Goal: Information Seeking & Learning: Compare options

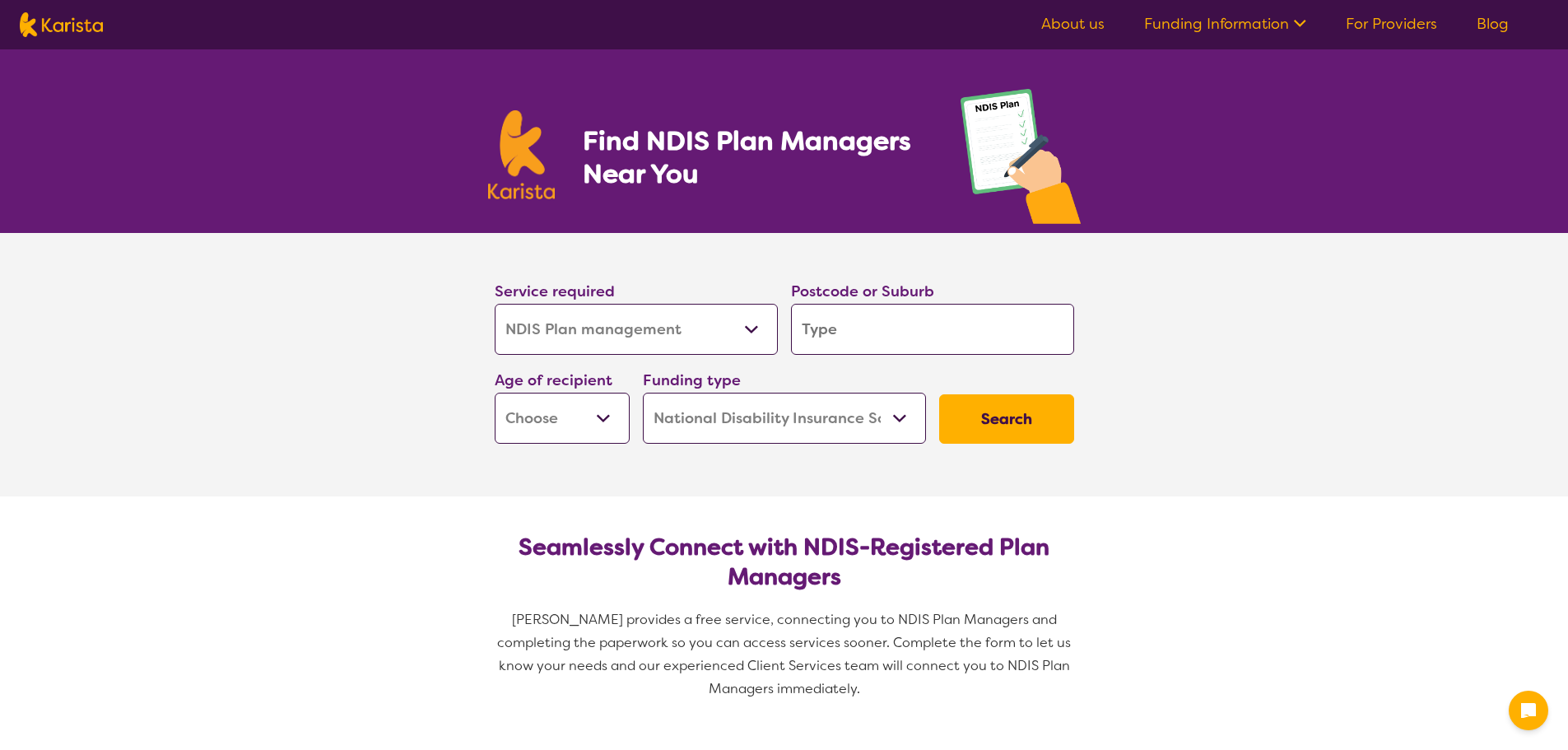
select select "NDIS Plan management"
select select "NDIS"
select select "NDIS Plan management"
select select "NDIS"
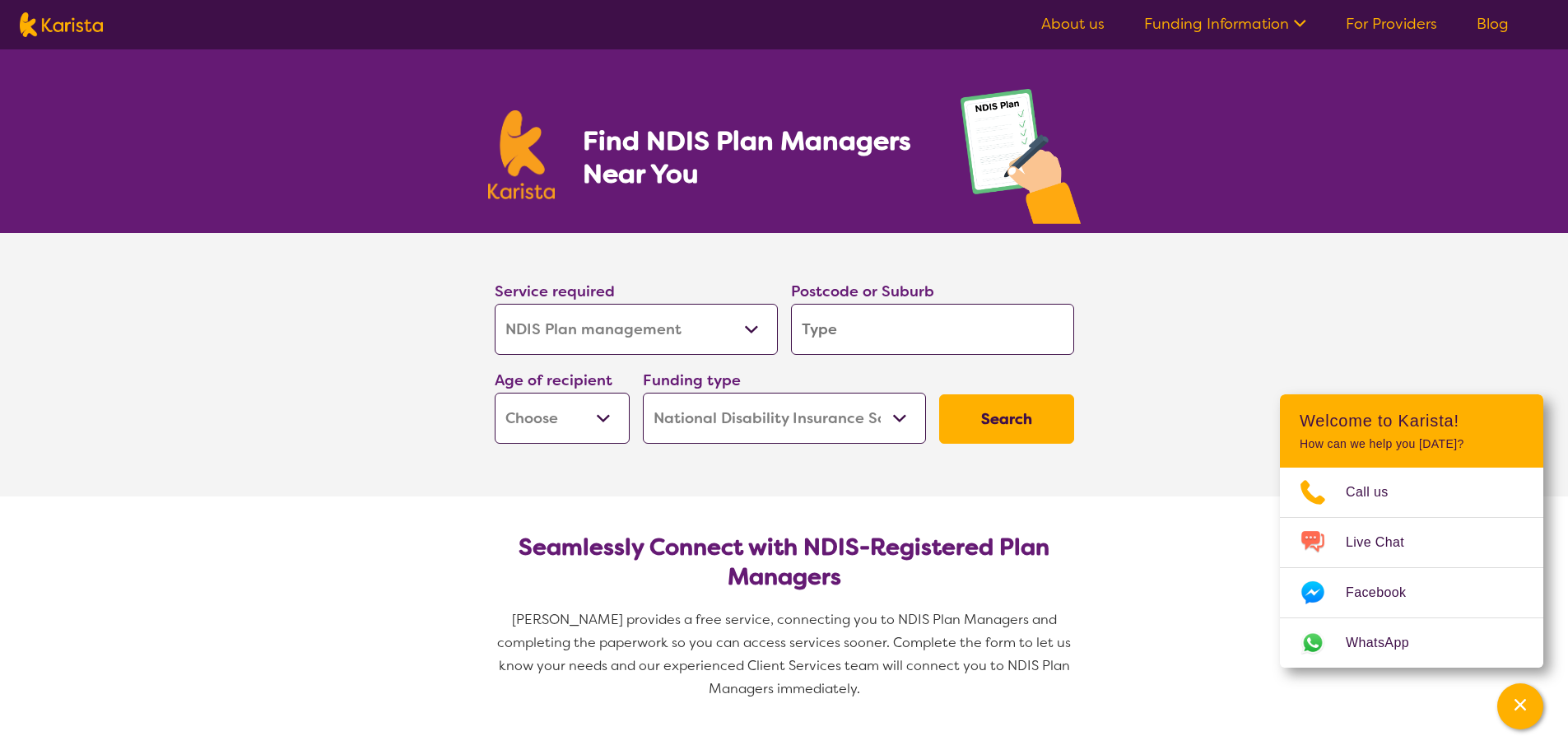
drag, startPoint x: 824, startPoint y: 342, endPoint x: 803, endPoint y: 342, distance: 21.0
click at [824, 342] on input "search" at bounding box center [932, 329] width 283 height 51
type input "4178"
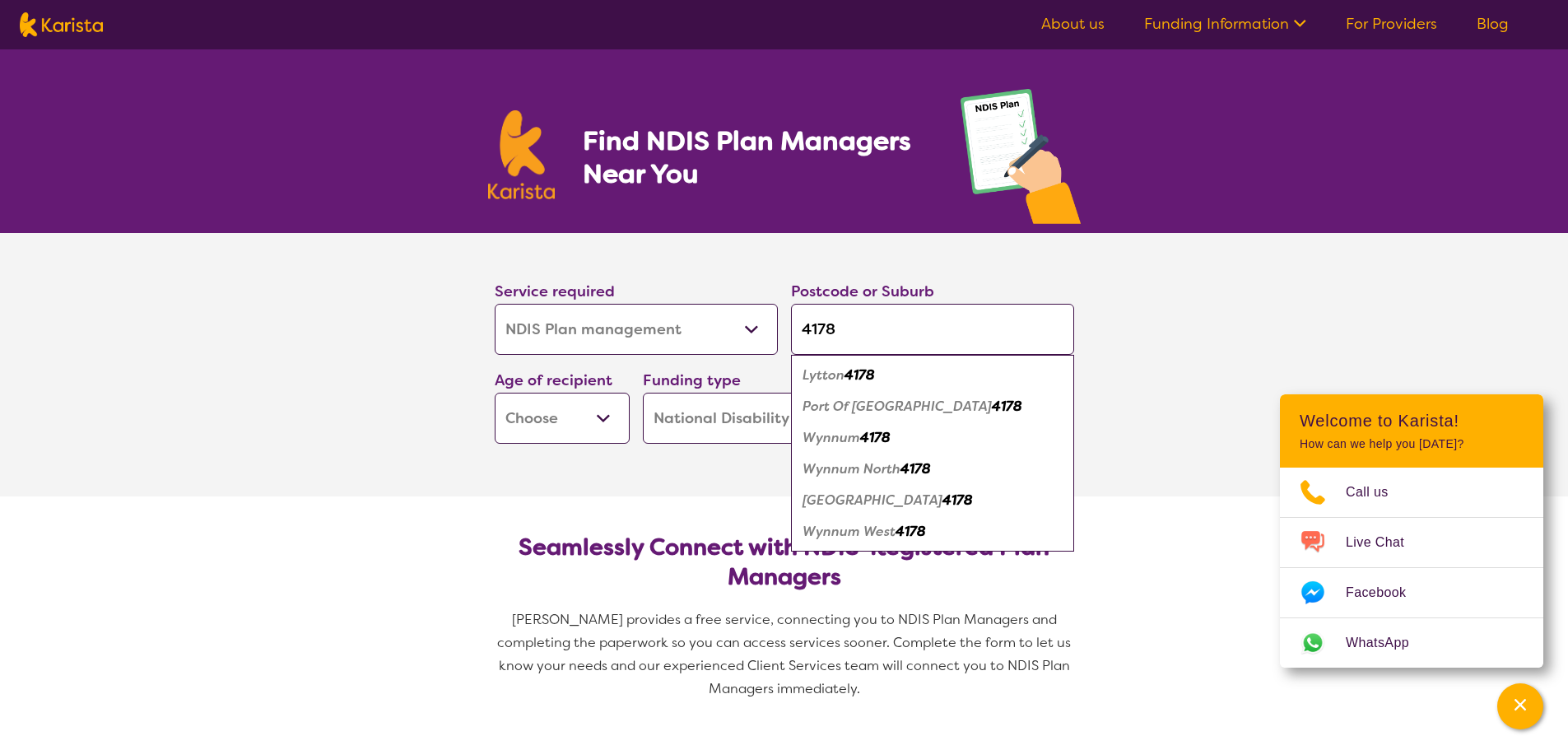
click at [545, 414] on select "Early Childhood - 0 to 9 Child - 10 to 11 Adolescent - 12 to 17 Adult - 18 to 6…" at bounding box center [562, 419] width 135 height 51
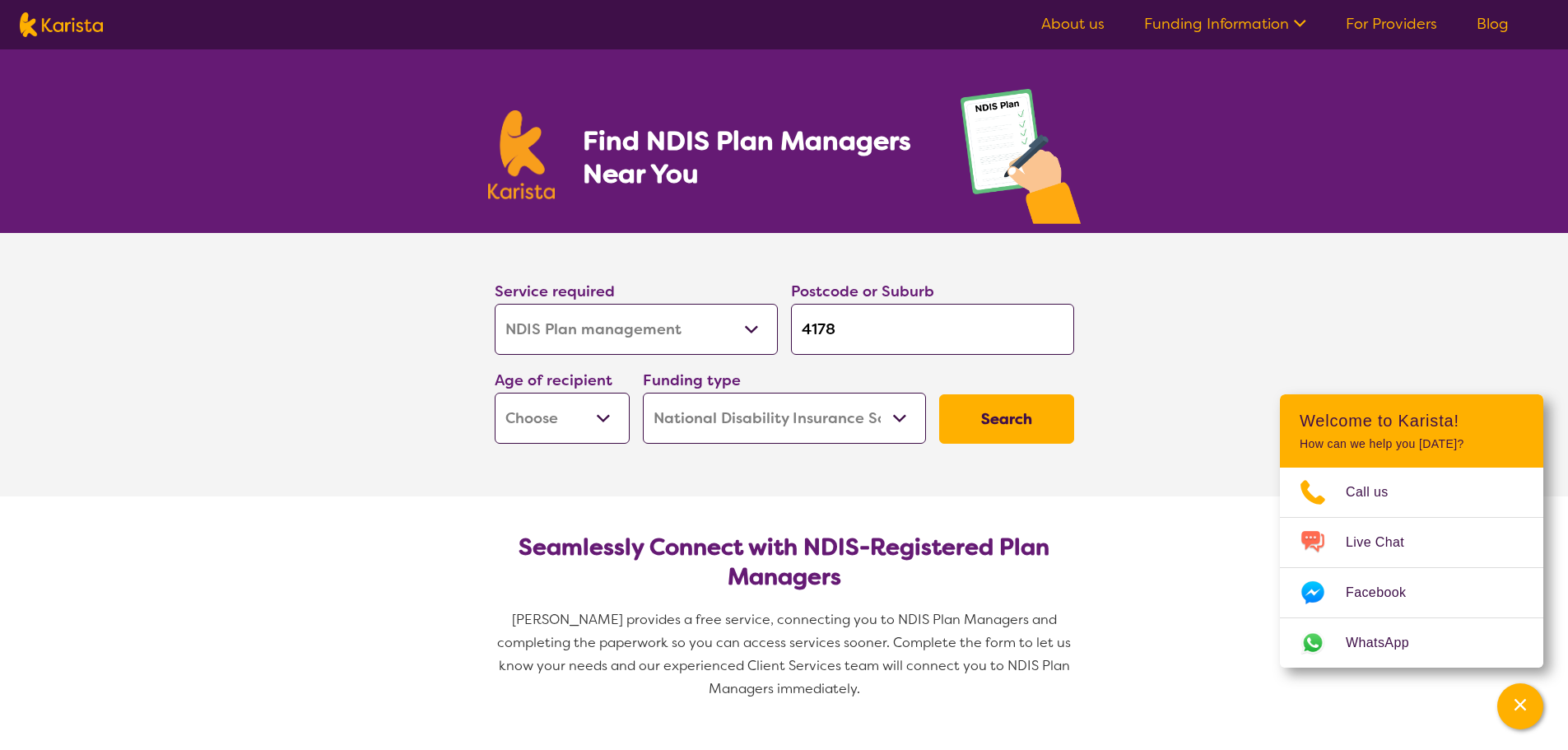
select select "AD"
click at [495, 393] on select "Early Childhood - 0 to 9 Child - 10 to 11 Adolescent - 12 to 17 Adult - 18 to 6…" at bounding box center [562, 419] width 135 height 51
select select "AD"
click at [1017, 418] on button "Search" at bounding box center [1006, 419] width 135 height 49
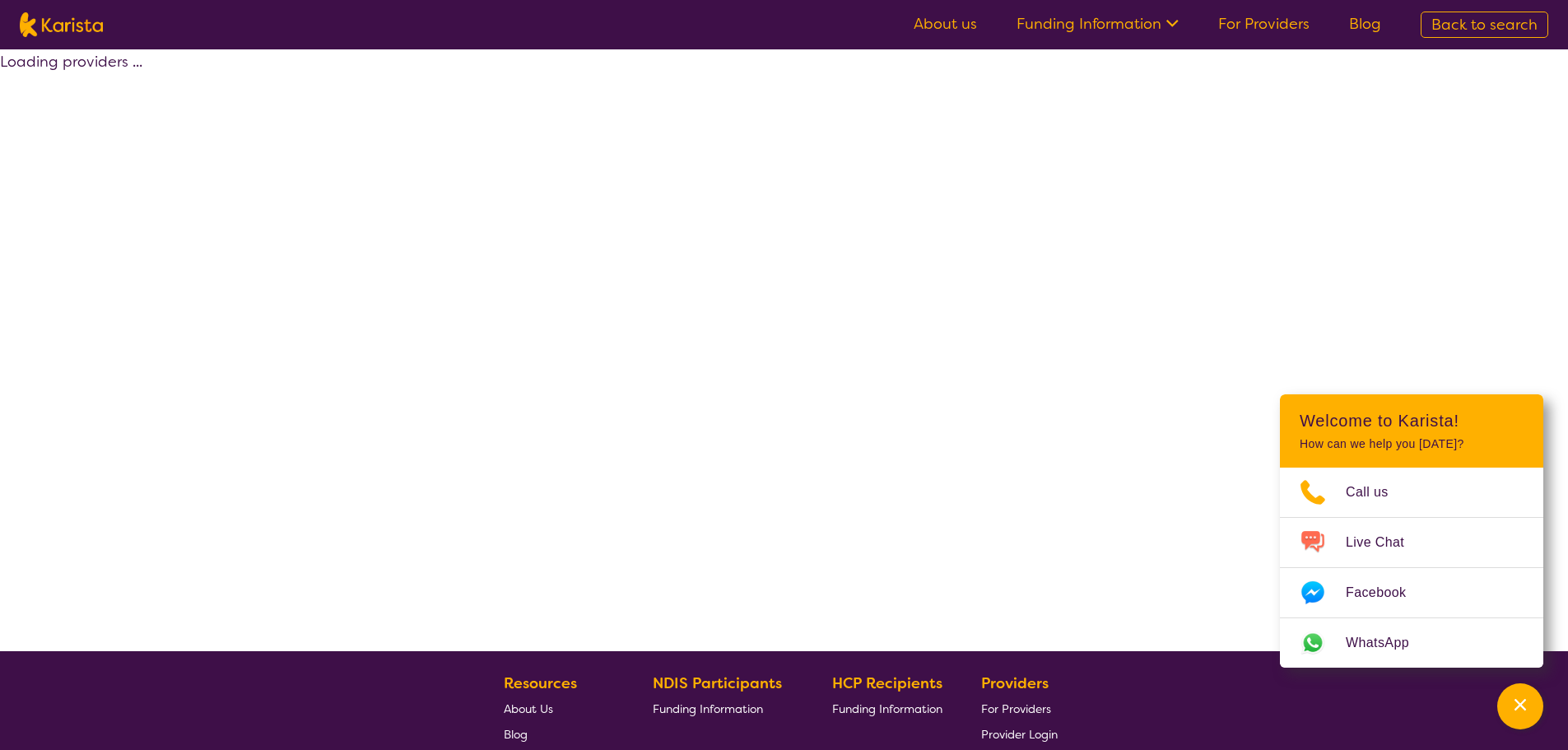
select select "by_score"
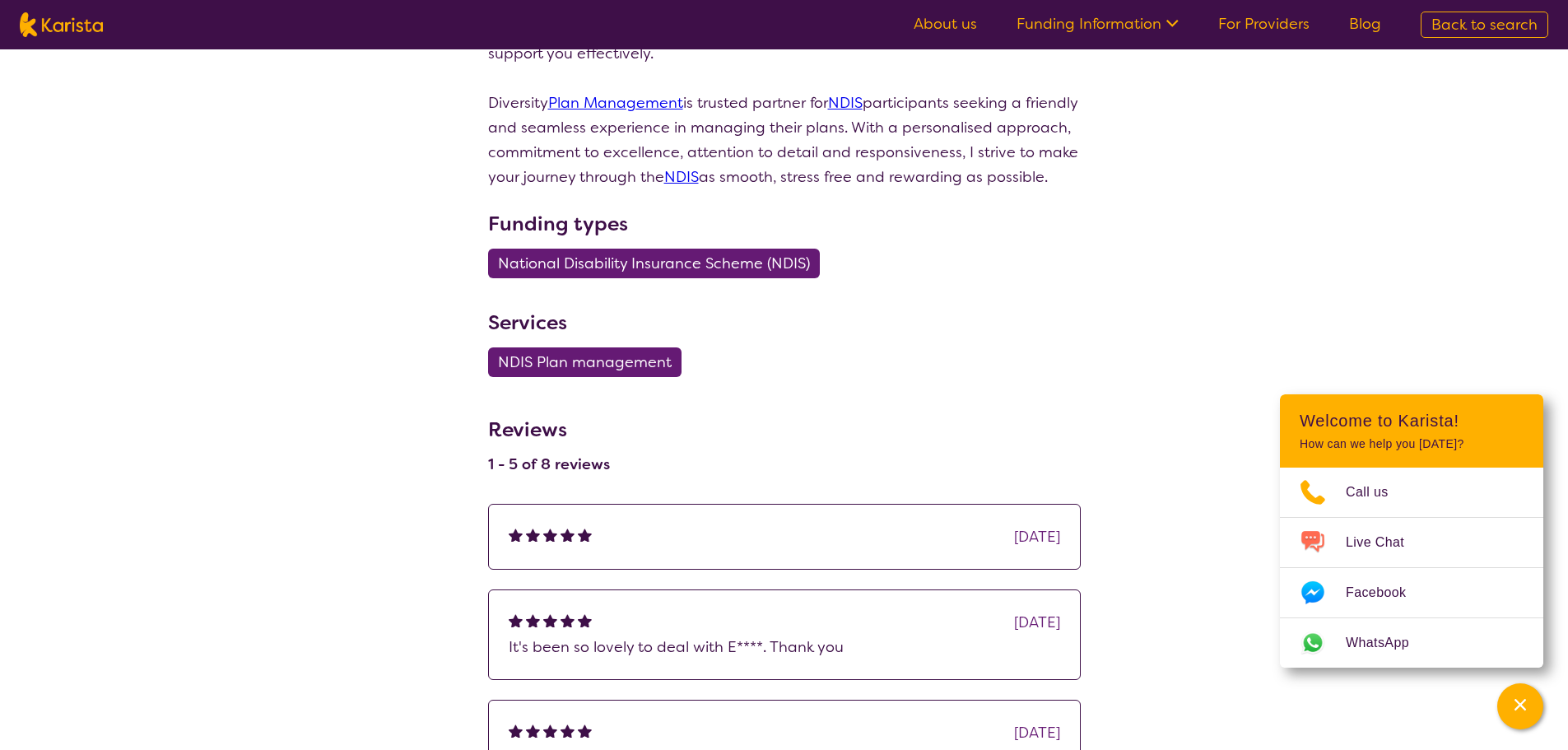
scroll to position [906, 0]
